Goal: Information Seeking & Learning: Learn about a topic

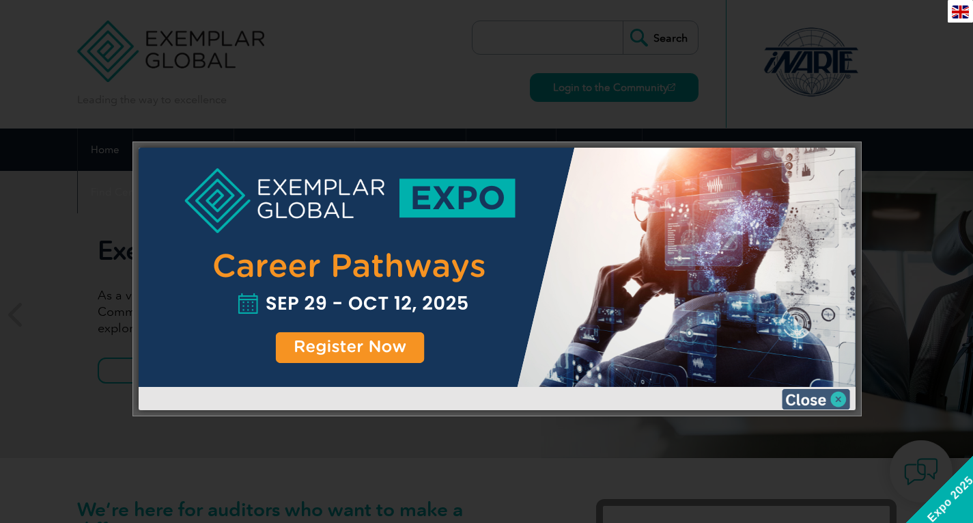
click at [818, 404] on img at bounding box center [816, 399] width 68 height 20
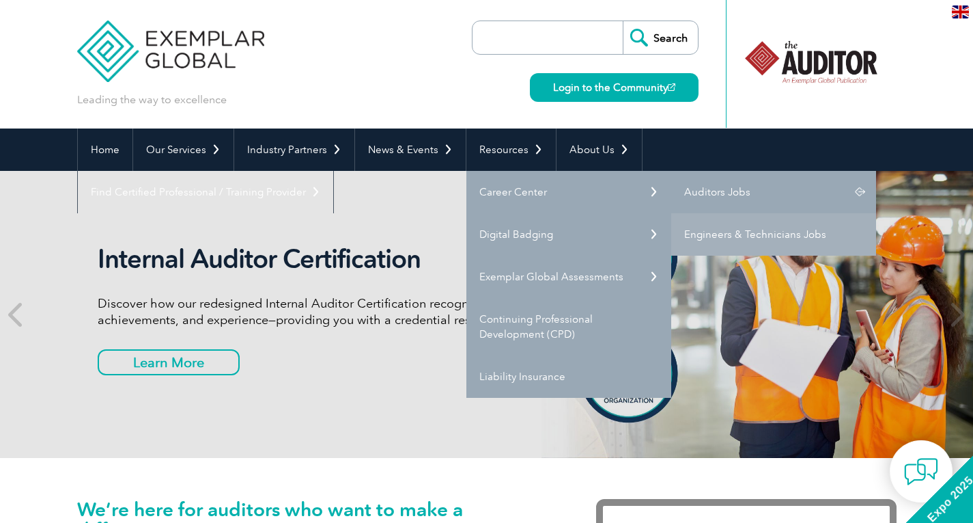
click at [736, 191] on link "Auditors Jobs" at bounding box center [773, 192] width 205 height 42
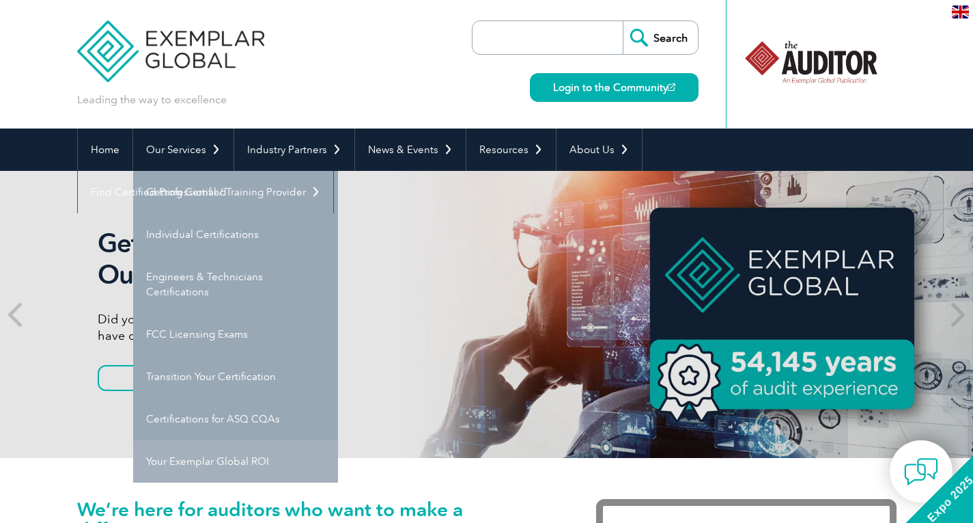
click at [226, 459] on link "Your Exemplar Global ROI" at bounding box center [235, 461] width 205 height 42
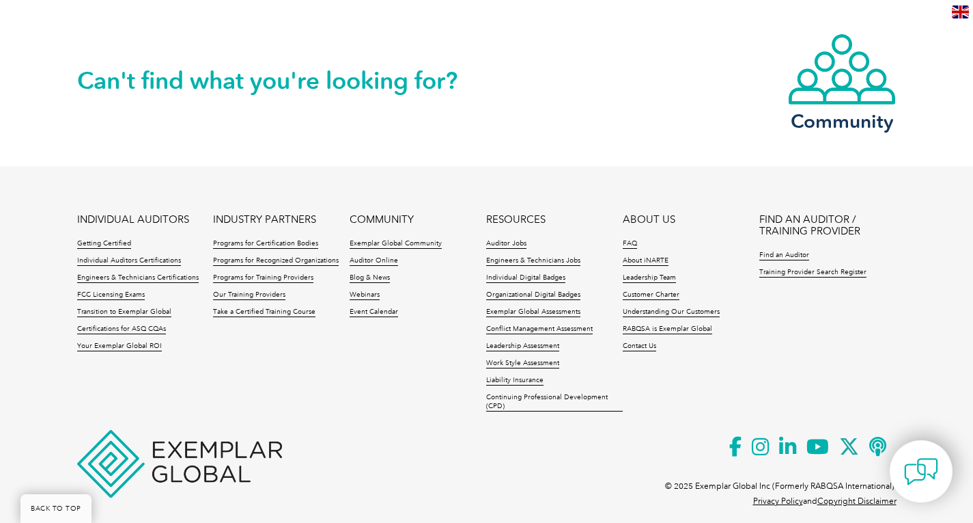
scroll to position [1855, 0]
